Goal: Navigation & Orientation: Find specific page/section

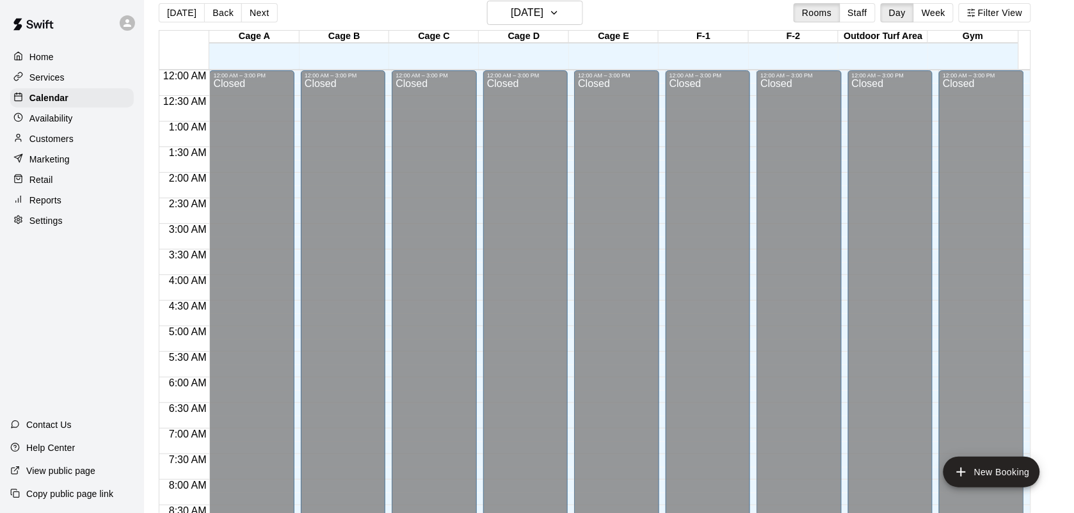
scroll to position [770, 0]
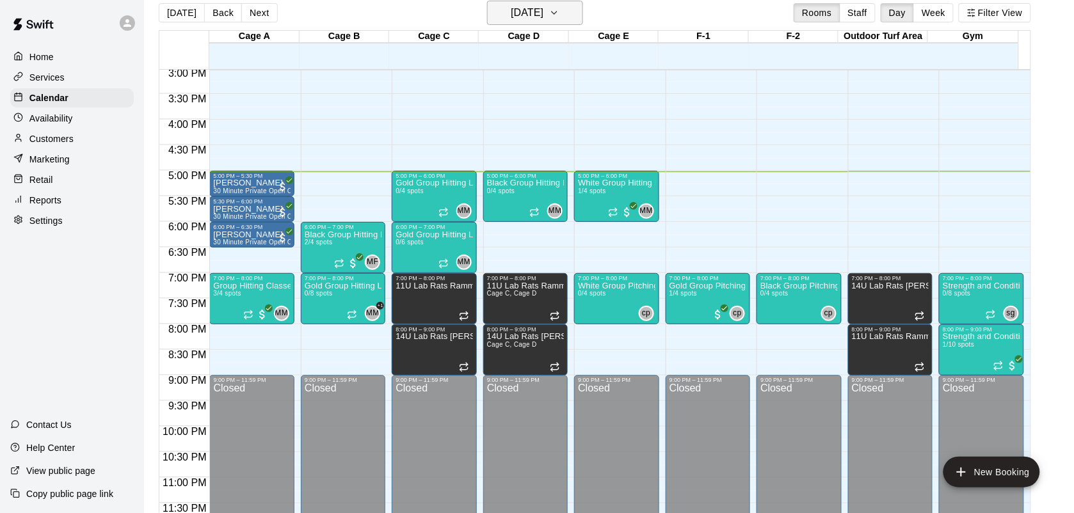
click at [543, 20] on h6 "[DATE]" at bounding box center [527, 13] width 33 height 18
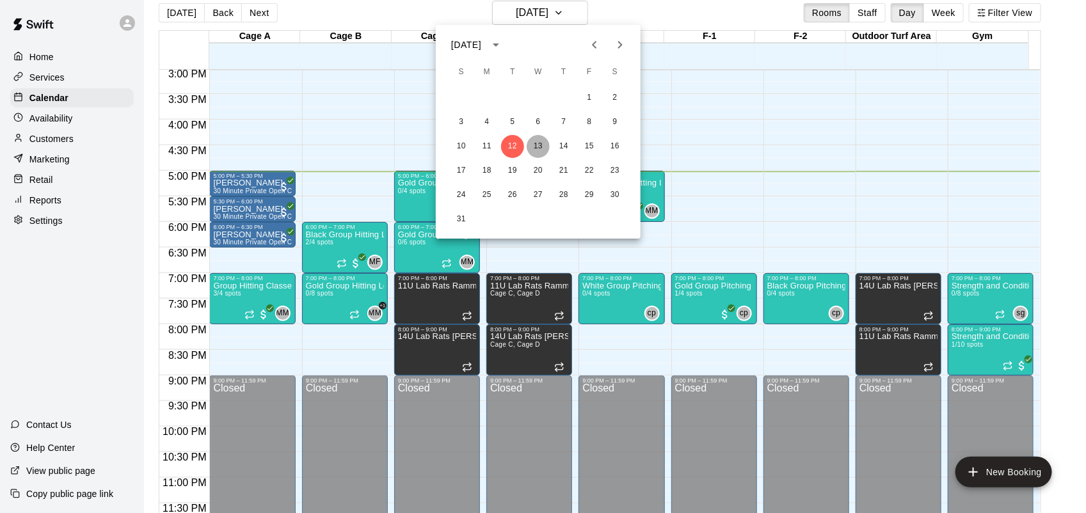
click at [536, 144] on button "13" at bounding box center [538, 146] width 23 height 23
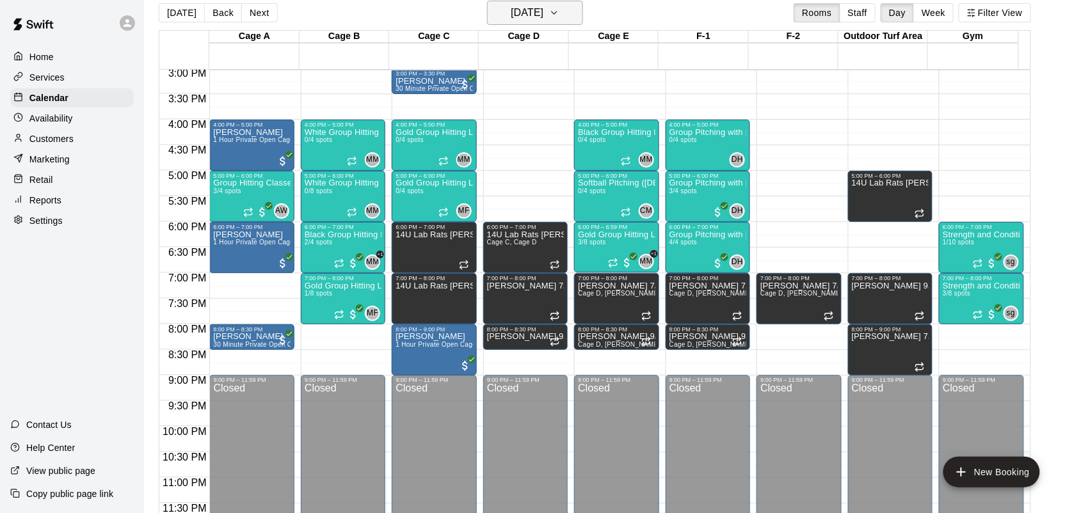
click at [553, 1] on button "[DATE]" at bounding box center [535, 13] width 96 height 24
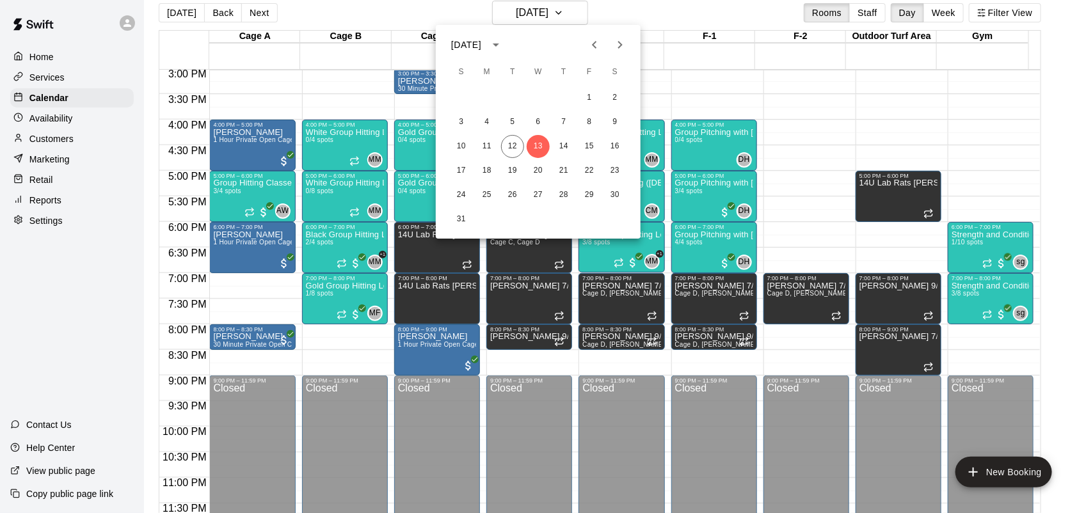
click at [580, 13] on div at bounding box center [543, 256] width 1086 height 513
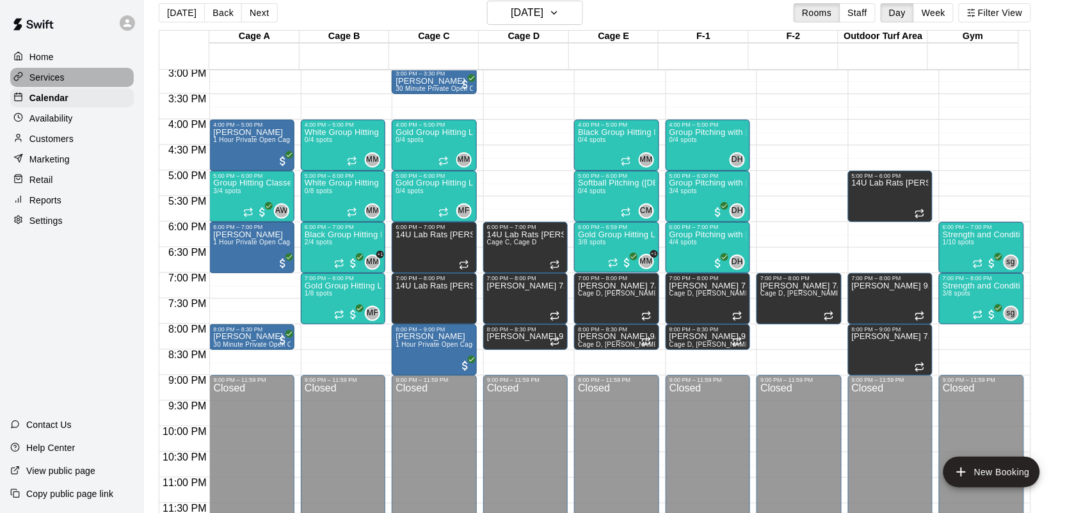
click at [49, 80] on p "Services" at bounding box center [46, 77] width 35 height 13
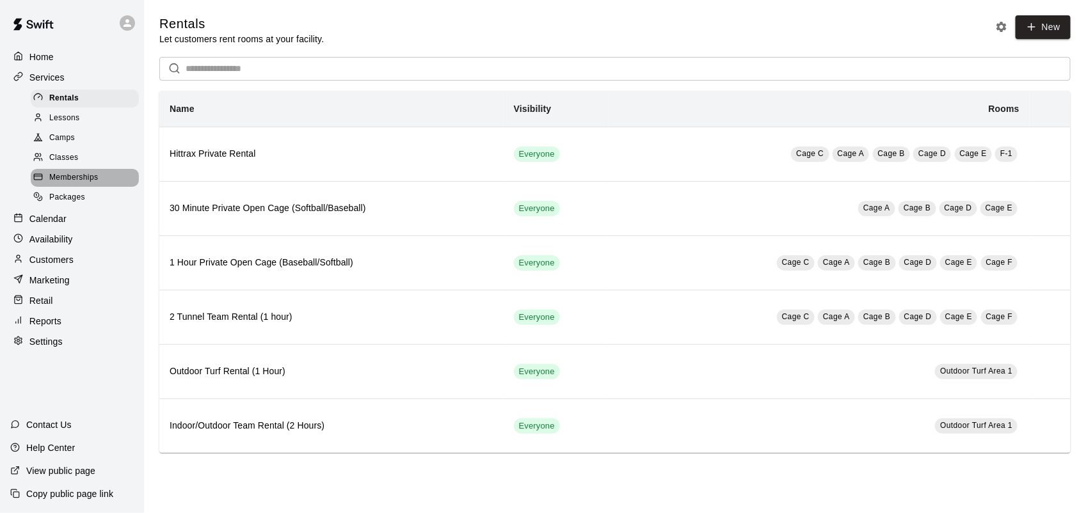
click at [77, 183] on span "Memberships" at bounding box center [73, 177] width 49 height 13
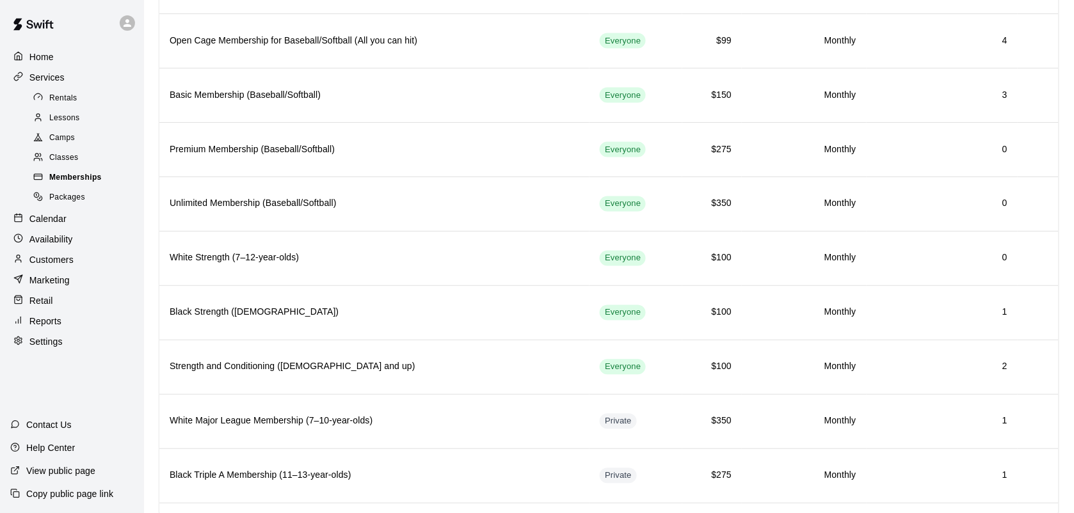
scroll to position [560, 0]
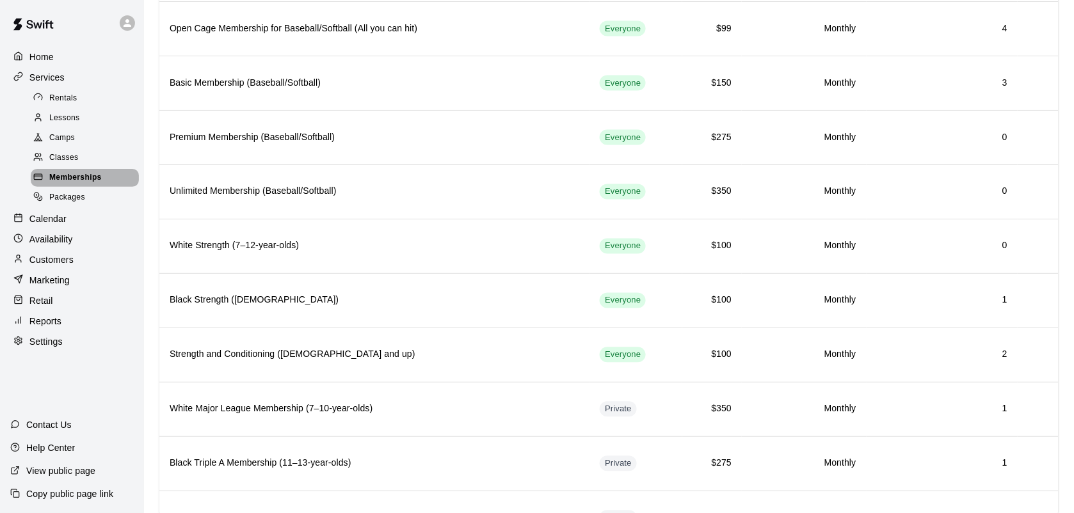
click at [77, 183] on span "Memberships" at bounding box center [75, 177] width 52 height 13
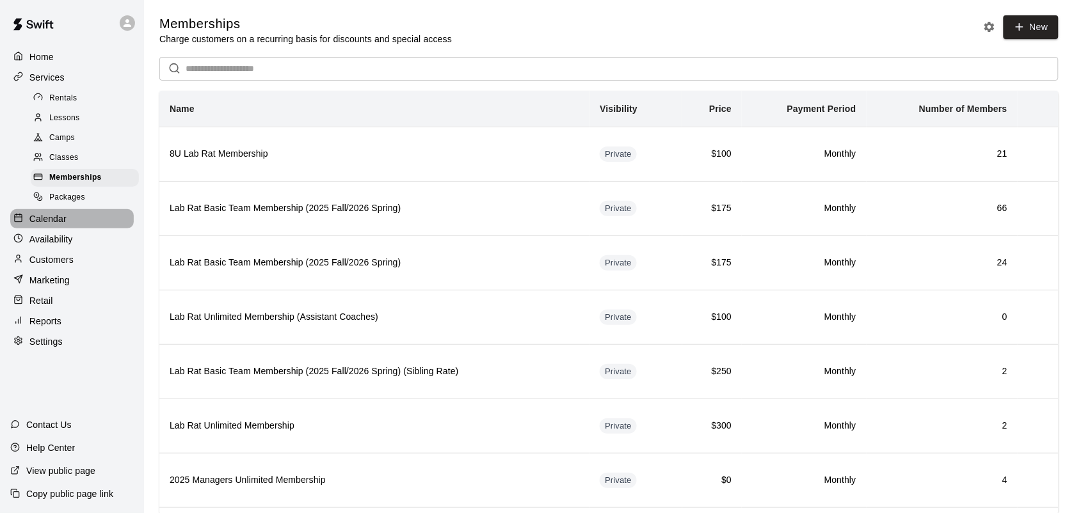
click at [53, 219] on p "Calendar" at bounding box center [47, 218] width 37 height 13
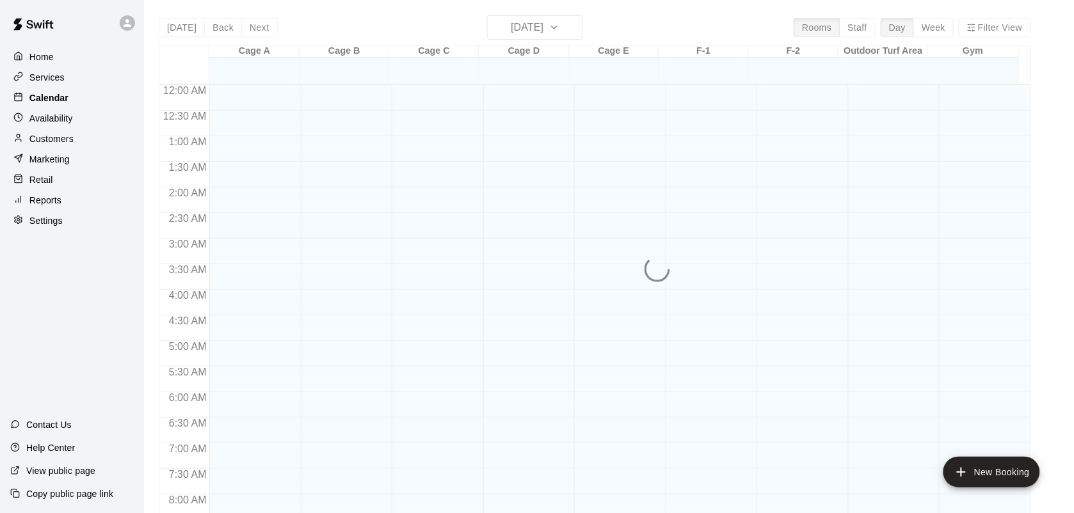
scroll to position [747, 0]
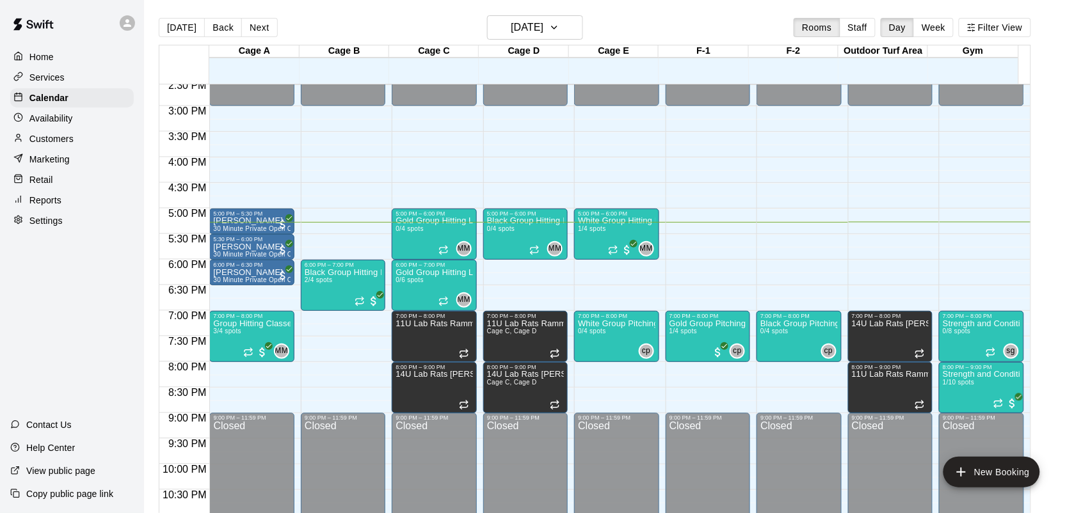
click at [36, 78] on p "Services" at bounding box center [46, 77] width 35 height 13
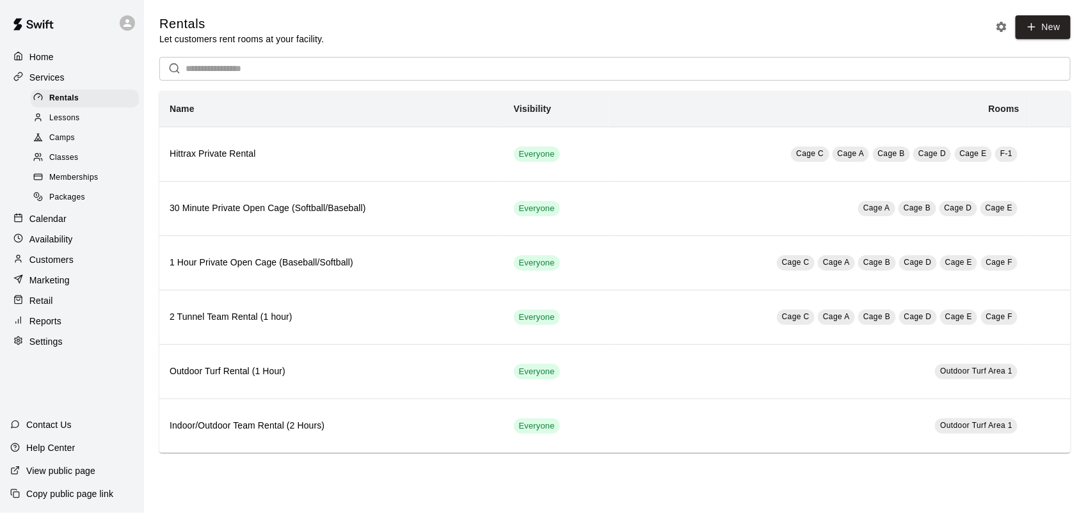
click at [68, 180] on span "Memberships" at bounding box center [73, 177] width 49 height 13
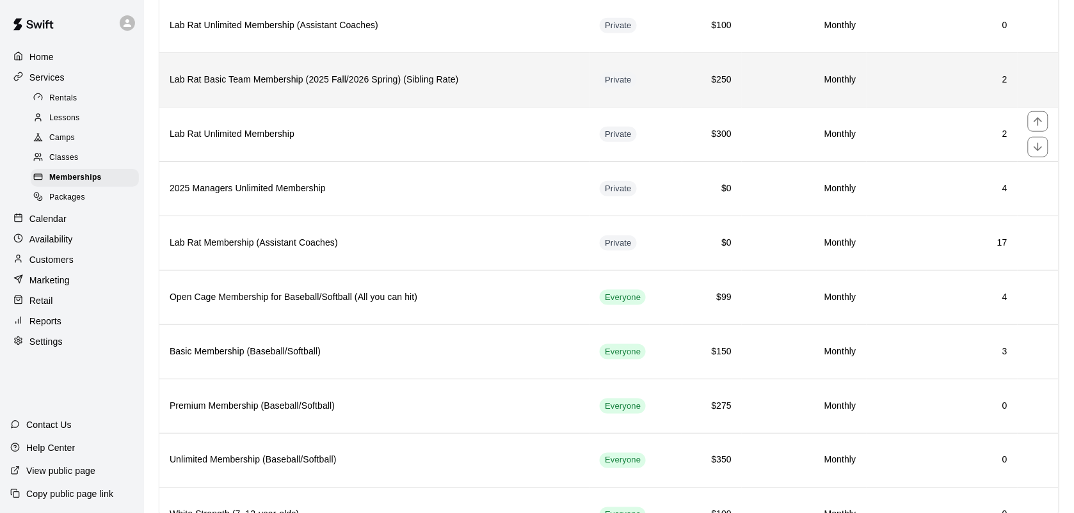
scroll to position [320, 0]
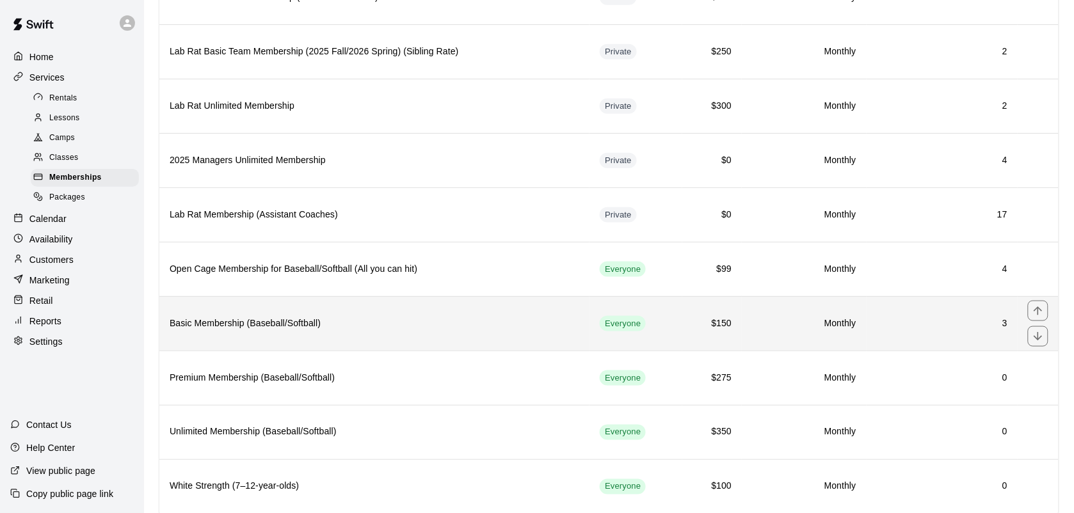
click at [266, 330] on h6 "Basic Membership (Baseball/Softball)" at bounding box center [374, 324] width 409 height 14
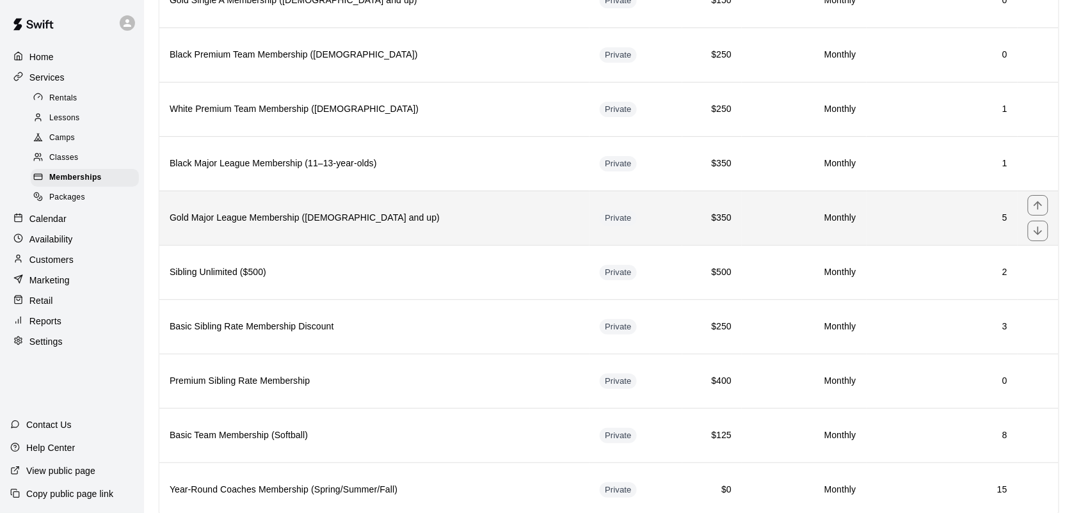
scroll to position [1360, 0]
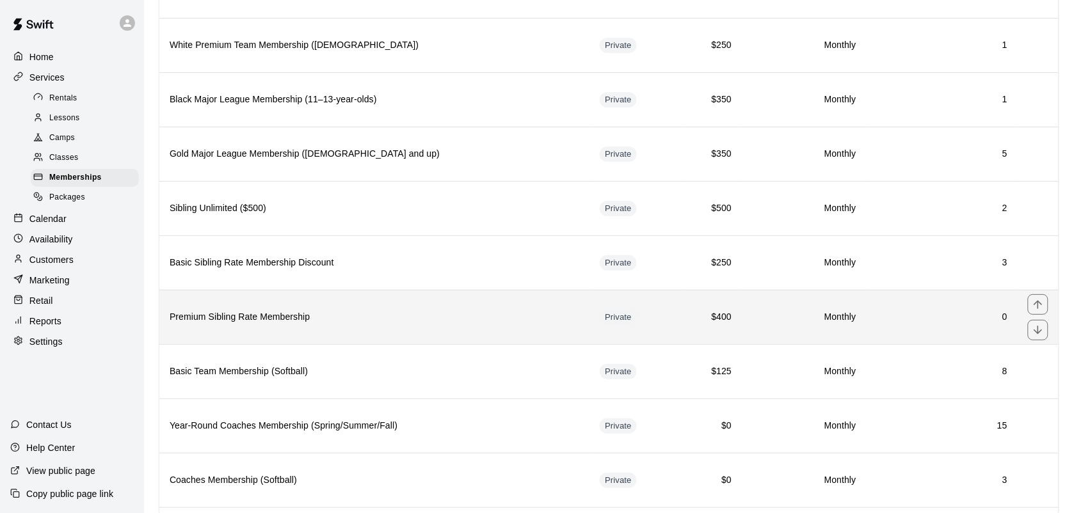
click at [263, 324] on h6 "Premium Sibling Rate Membership" at bounding box center [374, 317] width 409 height 14
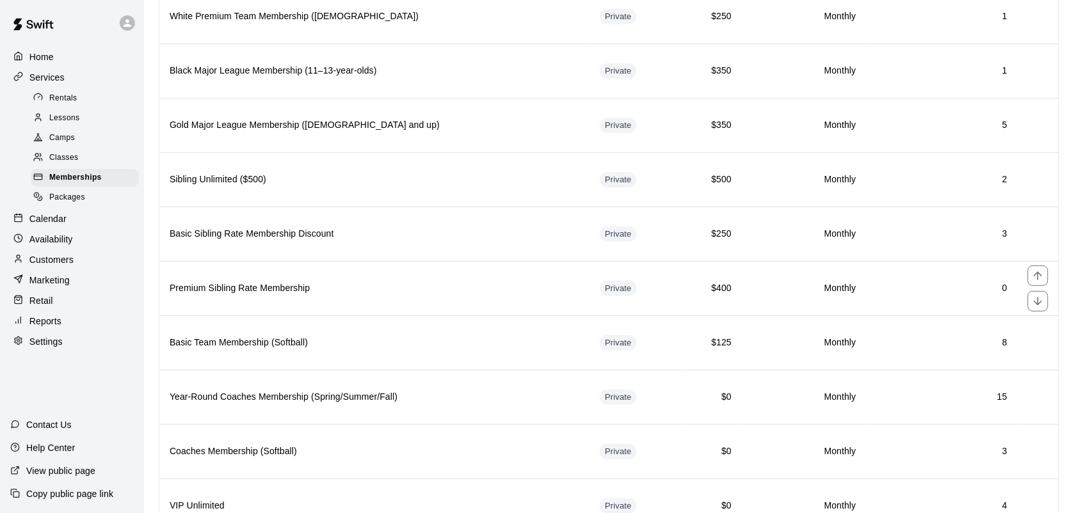
scroll to position [1440, 0]
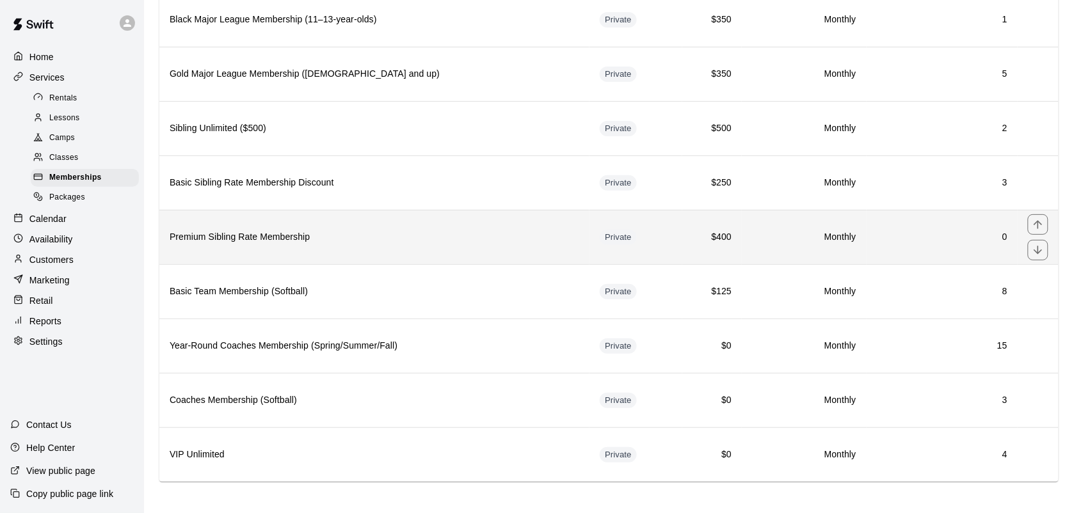
click at [274, 244] on h6 "Premium Sibling Rate Membership" at bounding box center [374, 237] width 409 height 14
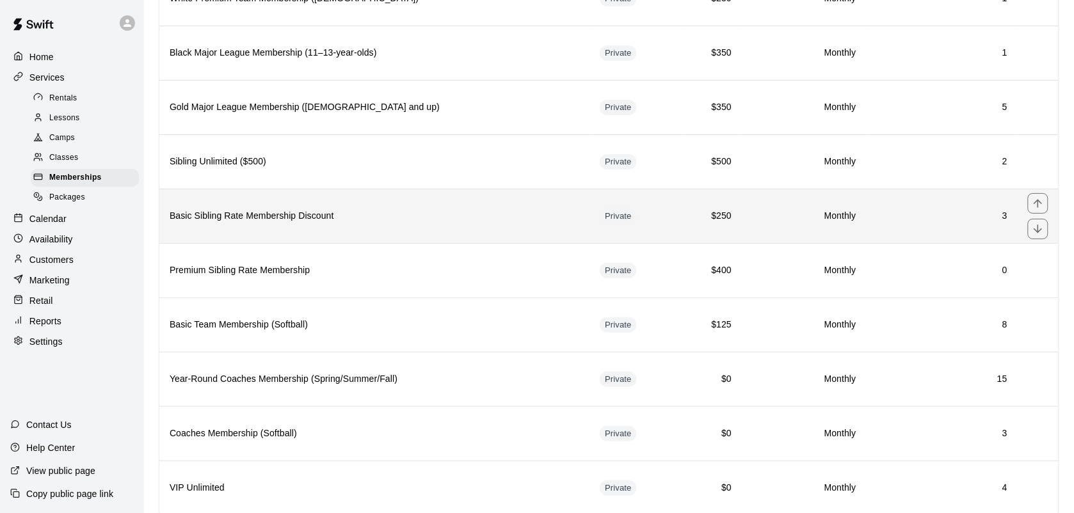
scroll to position [1392, 0]
